Goal: Book appointment/travel/reservation

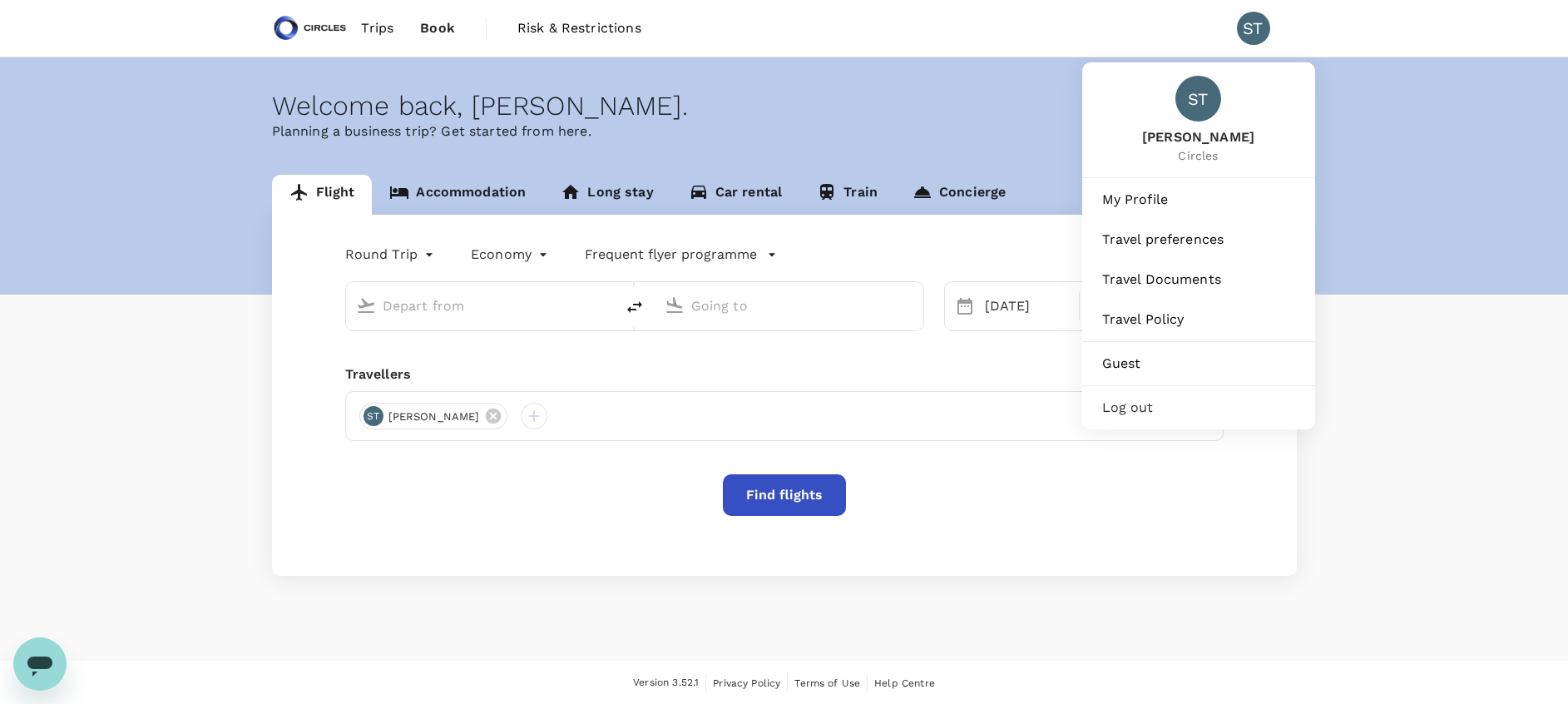
type input "business"
type input "Singapore Changi (SIN)"
type input "[GEOGRAPHIC_DATA], [GEOGRAPHIC_DATA] (any)"
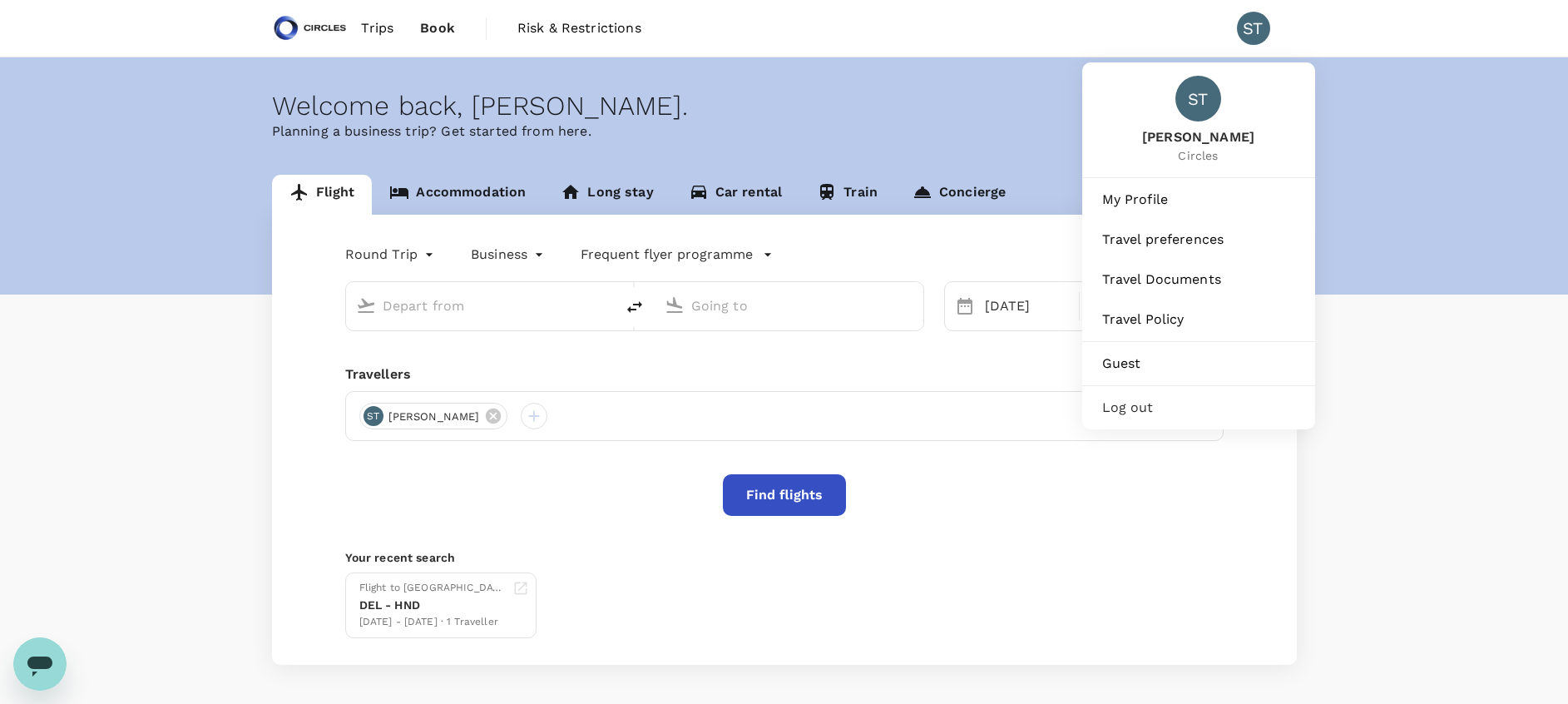
type input "Singapore Changi (SIN)"
type input "[GEOGRAPHIC_DATA], [GEOGRAPHIC_DATA] (any)"
